Goal: Task Accomplishment & Management: Manage account settings

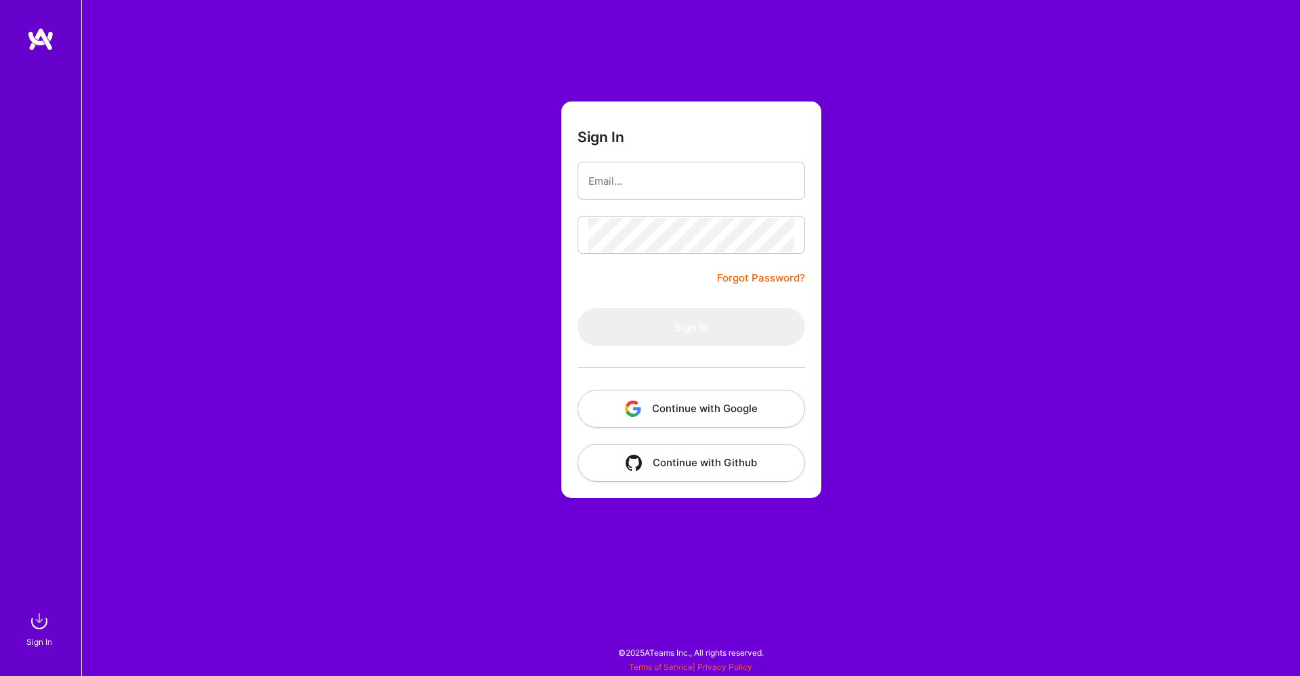
click at [639, 413] on img "button" at bounding box center [633, 409] width 16 height 16
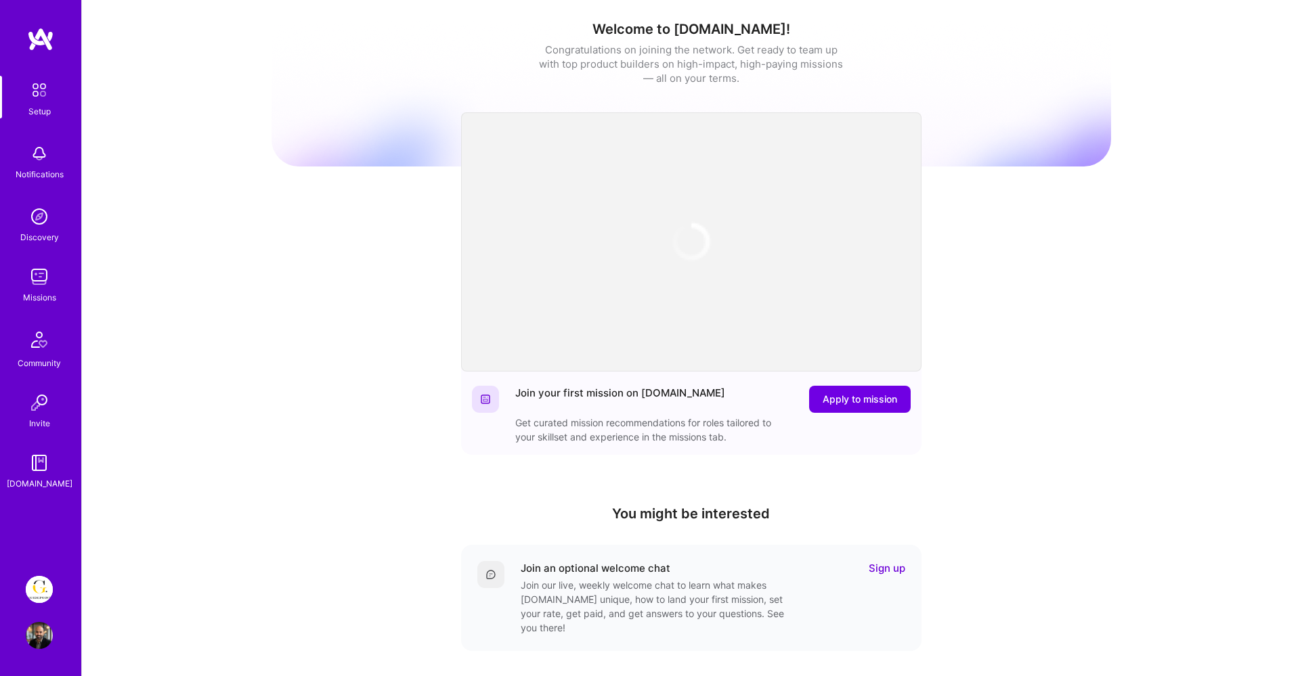
click at [38, 630] on img at bounding box center [39, 635] width 27 height 27
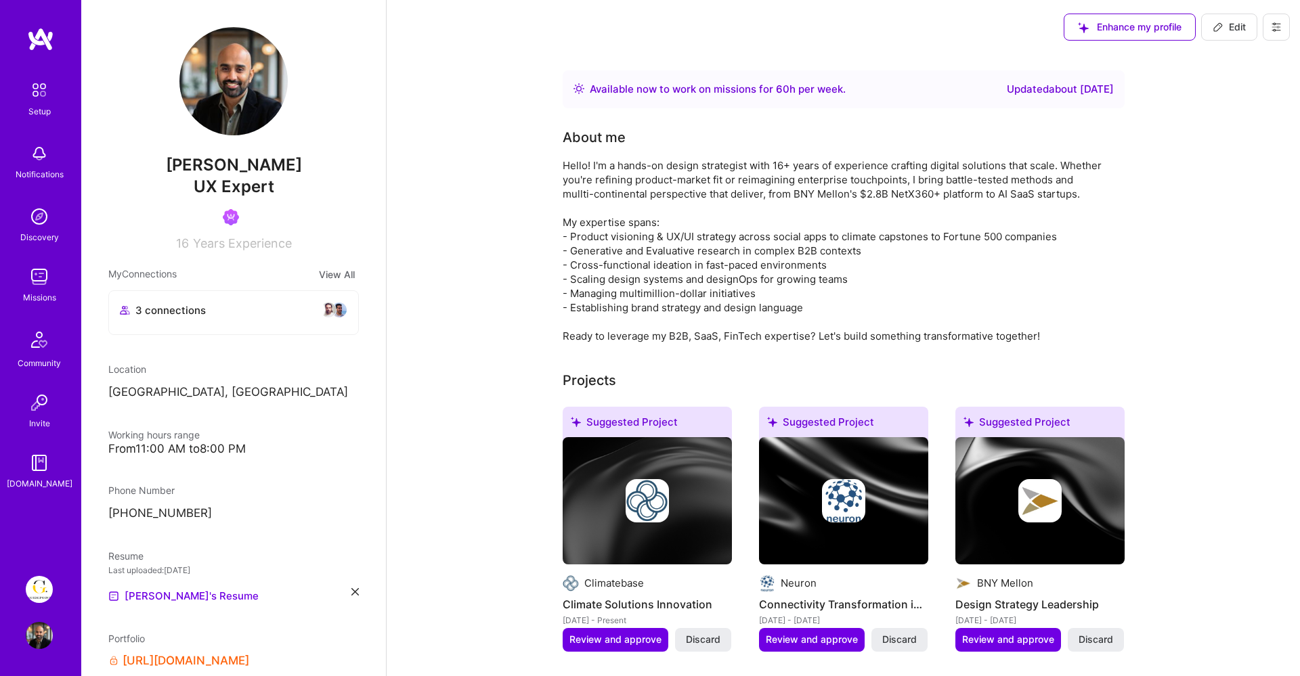
click at [641, 374] on div "Projects" at bounding box center [844, 380] width 562 height 20
click at [865, 243] on div "Hello! I'm a hands-on design strategist with 16+ years of experience crafting d…" at bounding box center [834, 250] width 542 height 185
click at [692, 290] on div "Hello! I'm a hands-on design strategist with 16+ years of experience crafting d…" at bounding box center [834, 250] width 542 height 185
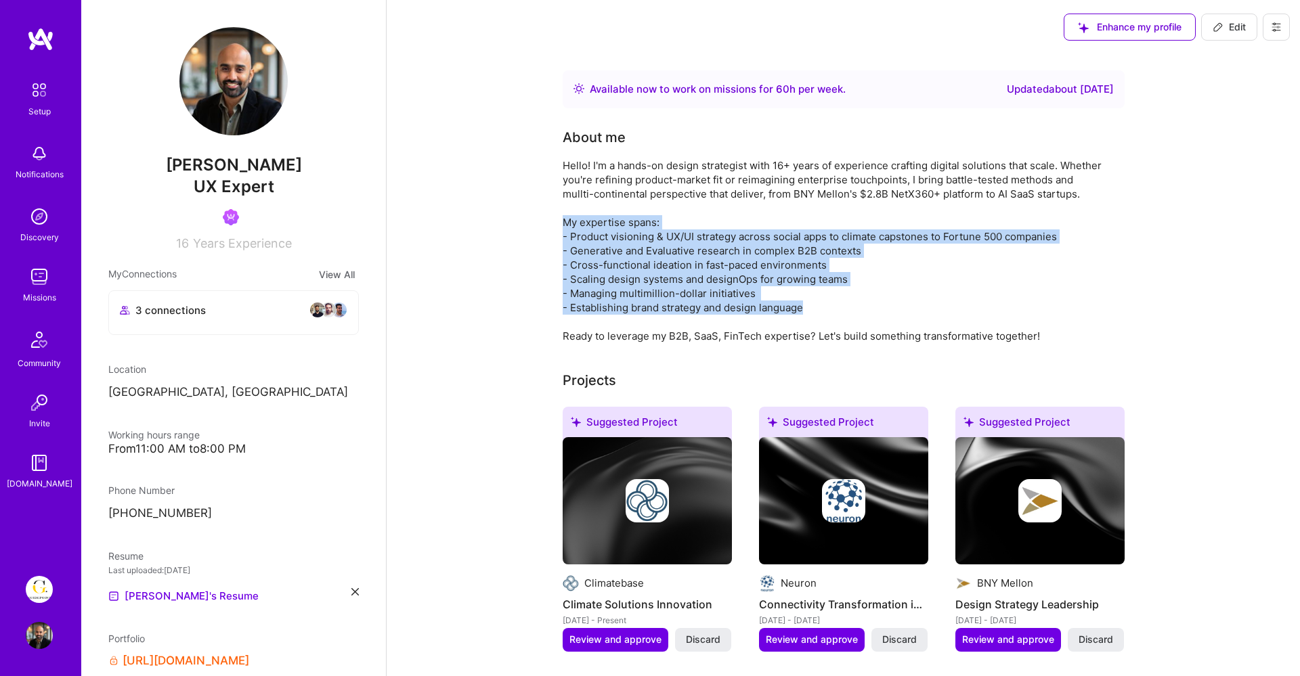
drag, startPoint x: 836, startPoint y: 308, endPoint x: 555, endPoint y: 223, distance: 293.5
copy div "My expertise spans: - Product visioning & UX/UI strategy across social apps to …"
